Goal: Information Seeking & Learning: Learn about a topic

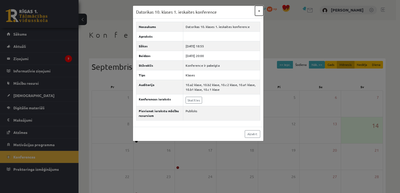
click at [259, 10] on button "×" at bounding box center [259, 11] width 8 height 10
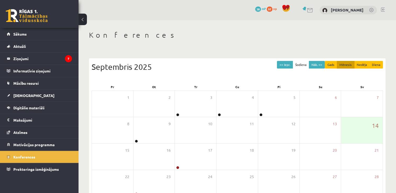
scroll to position [26, 0]
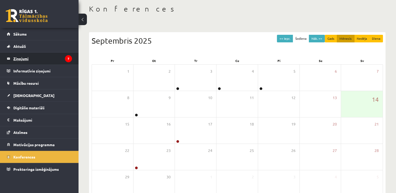
click at [23, 59] on legend "Ziņojumi 7" at bounding box center [42, 59] width 59 height 12
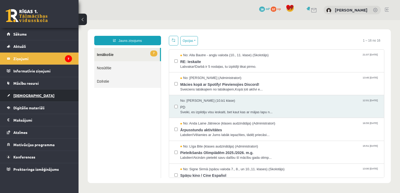
click at [25, 97] on span "[DEMOGRAPHIC_DATA]" at bounding box center [33, 95] width 41 height 5
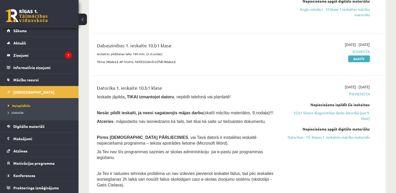
scroll to position [52, 0]
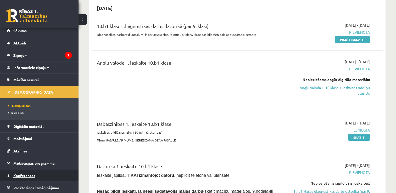
click at [33, 175] on span "Konferences" at bounding box center [24, 175] width 22 height 5
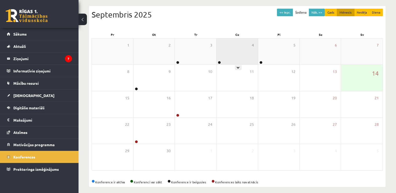
click at [232, 50] on div "4" at bounding box center [237, 52] width 41 height 26
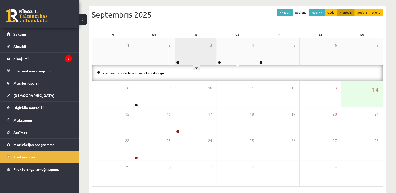
click at [184, 53] on div "3" at bounding box center [195, 52] width 41 height 26
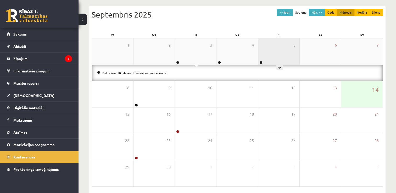
click at [269, 53] on div "5" at bounding box center [278, 52] width 41 height 26
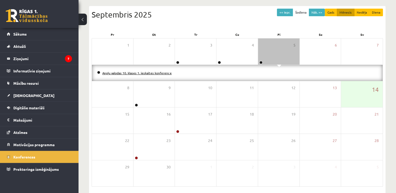
click at [129, 74] on link "Angļu valodas 10. klases 1. ieskaites konference" at bounding box center [136, 73] width 69 height 4
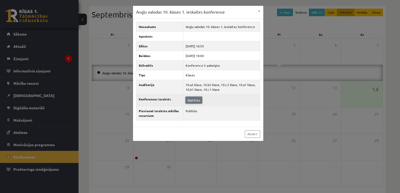
click at [192, 98] on link "Skatīties" at bounding box center [194, 100] width 17 height 7
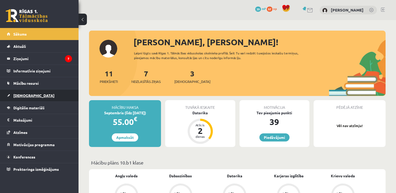
click at [18, 95] on span "[DEMOGRAPHIC_DATA]" at bounding box center [33, 95] width 41 height 5
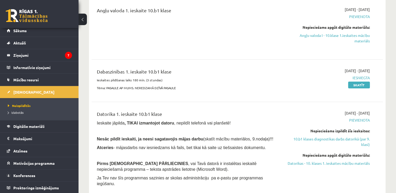
scroll to position [52, 0]
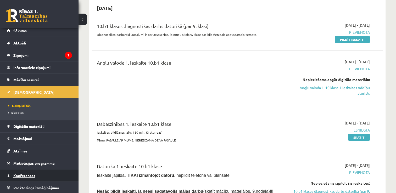
click at [31, 175] on span "Konferences" at bounding box center [24, 175] width 22 height 5
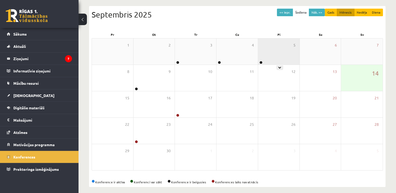
click at [282, 55] on div "5" at bounding box center [278, 52] width 41 height 26
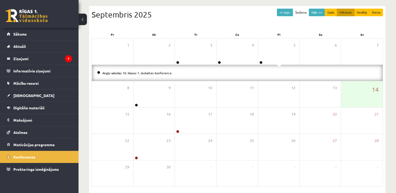
click at [173, 74] on li "Angļu valodas 10. klases 1. ieskaites konference" at bounding box center [237, 73] width 281 height 6
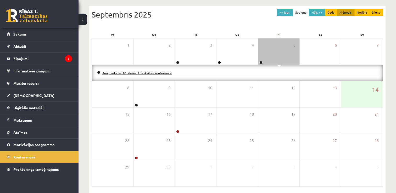
click at [169, 73] on link "Angļu valodas 10. klases 1. ieskaites konference" at bounding box center [136, 73] width 69 height 4
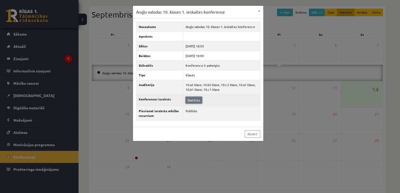
click at [197, 100] on link "Skatīties" at bounding box center [194, 100] width 17 height 7
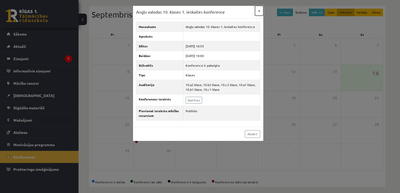
click at [259, 10] on button "×" at bounding box center [259, 11] width 8 height 10
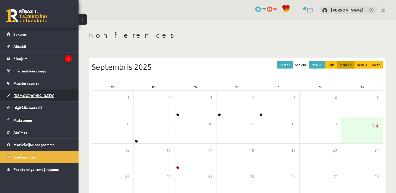
click at [19, 96] on span "[DEMOGRAPHIC_DATA]" at bounding box center [33, 95] width 41 height 5
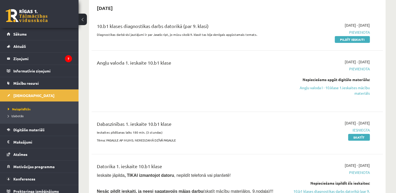
scroll to position [26, 0]
